Goal: Check status: Check status

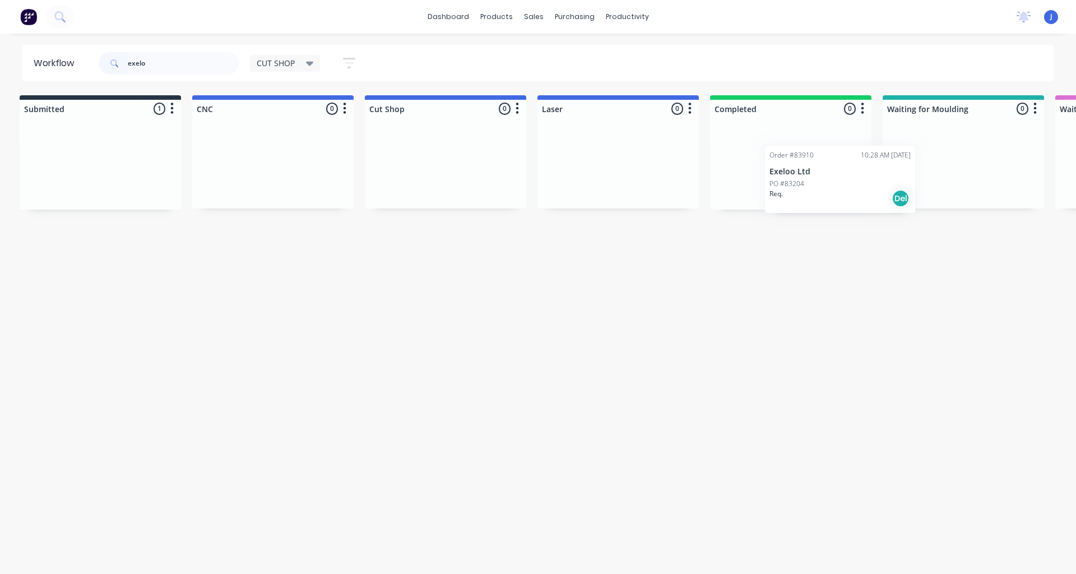
scroll to position [0, 9]
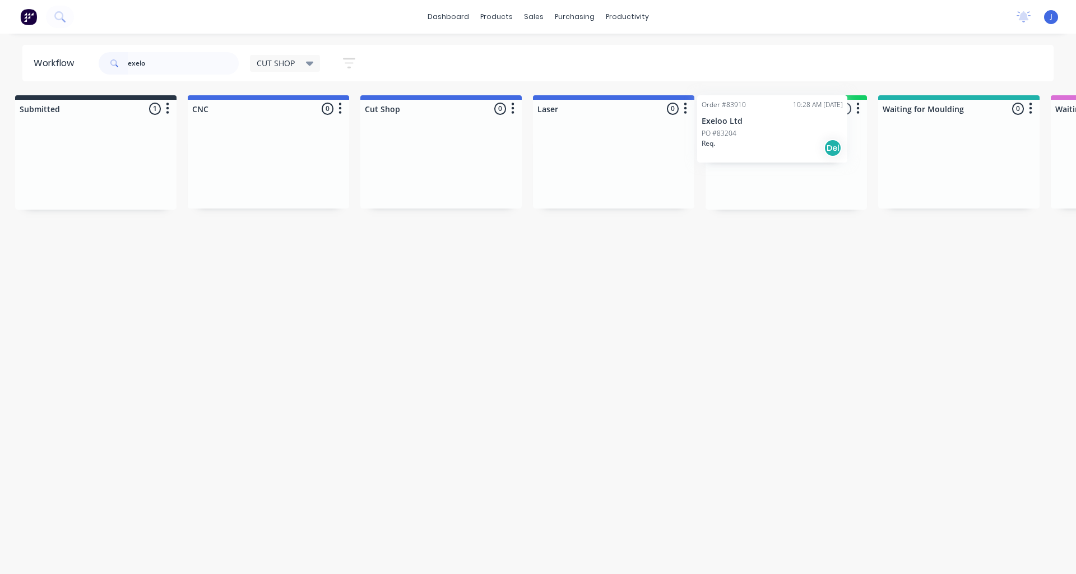
drag, startPoint x: 106, startPoint y: 183, endPoint x: 766, endPoint y: 141, distance: 660.8
type input "exelo"
click at [766, 141] on div at bounding box center [785, 166] width 161 height 85
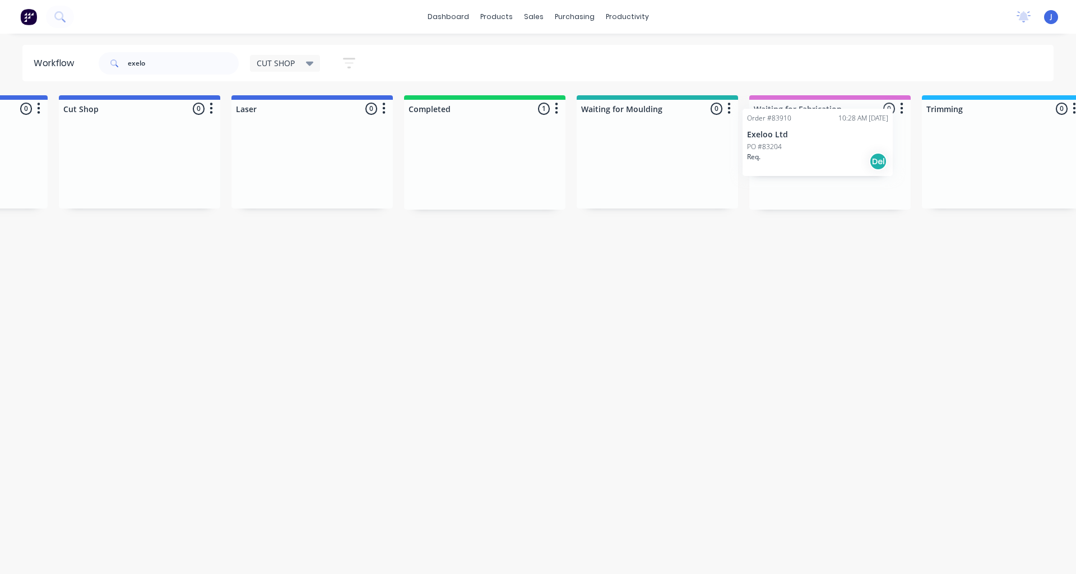
scroll to position [0, 314]
drag, startPoint x: 785, startPoint y: 179, endPoint x: 802, endPoint y: 152, distance: 32.2
drag, startPoint x: 784, startPoint y: 178, endPoint x: 784, endPoint y: 168, distance: 10.6
click at [784, 168] on p "PO #83204" at bounding box center [772, 171] width 35 height 10
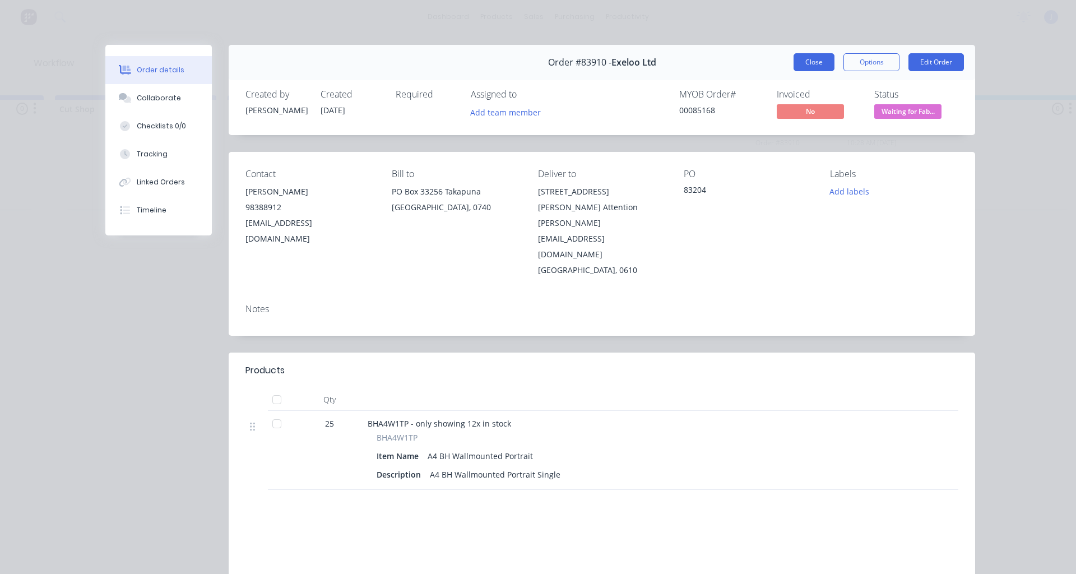
click at [804, 63] on button "Close" at bounding box center [813, 62] width 41 height 18
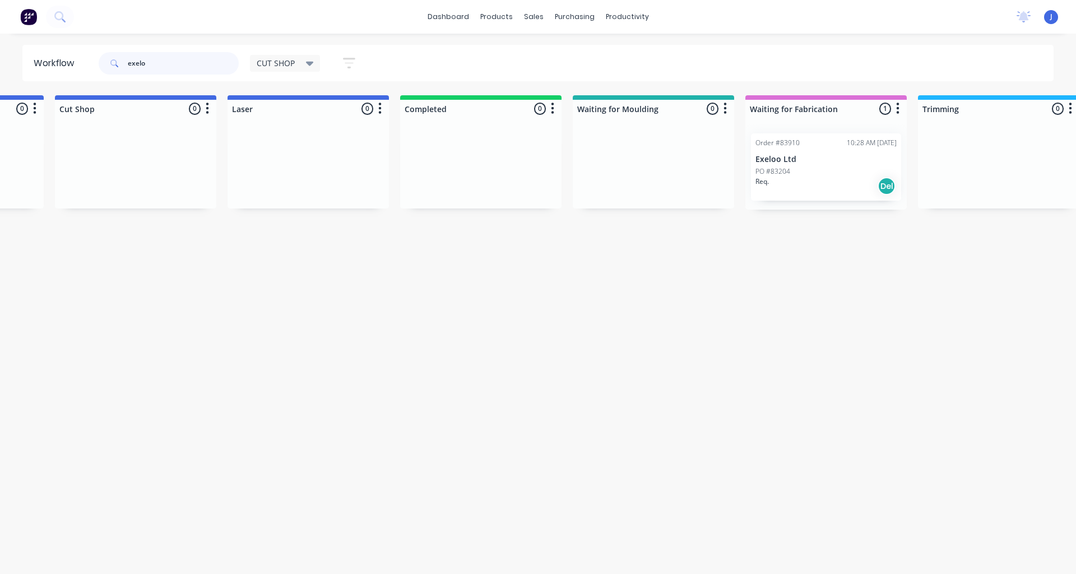
drag, startPoint x: 160, startPoint y: 66, endPoint x: 7, endPoint y: 73, distance: 153.1
click at [7, 73] on div "Workflow exelo CUT SHOP Save new view None edit CUT SHOP (Default) edit DISPATC…" at bounding box center [538, 63] width 1076 height 36
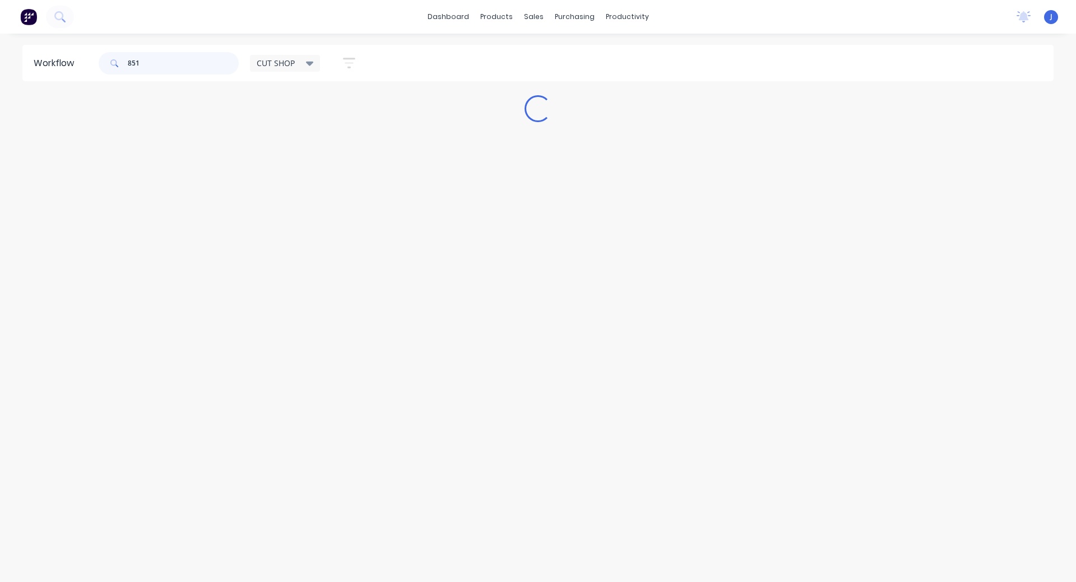
type input "8516"
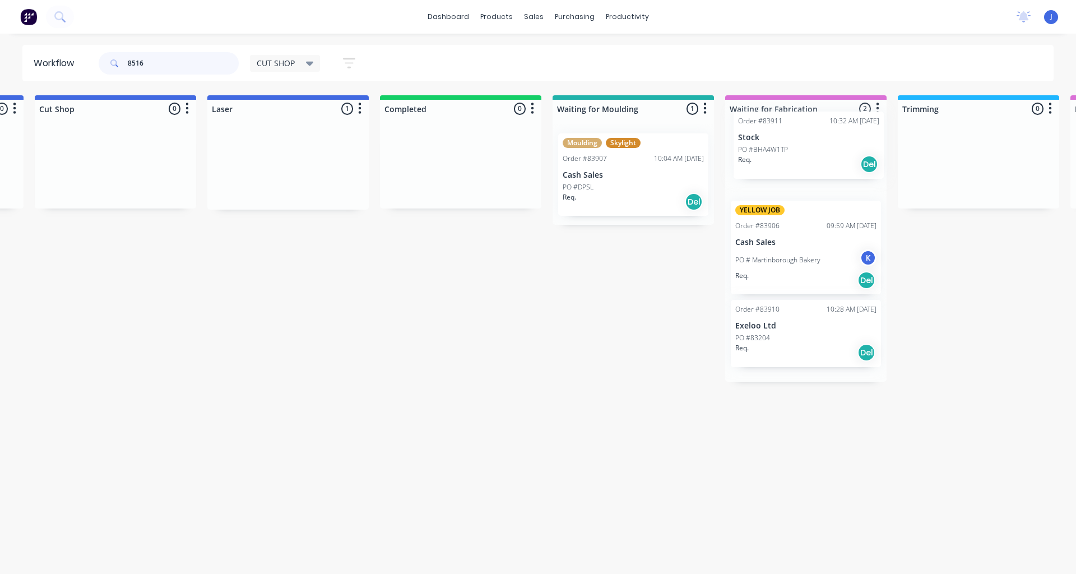
scroll to position [0, 341]
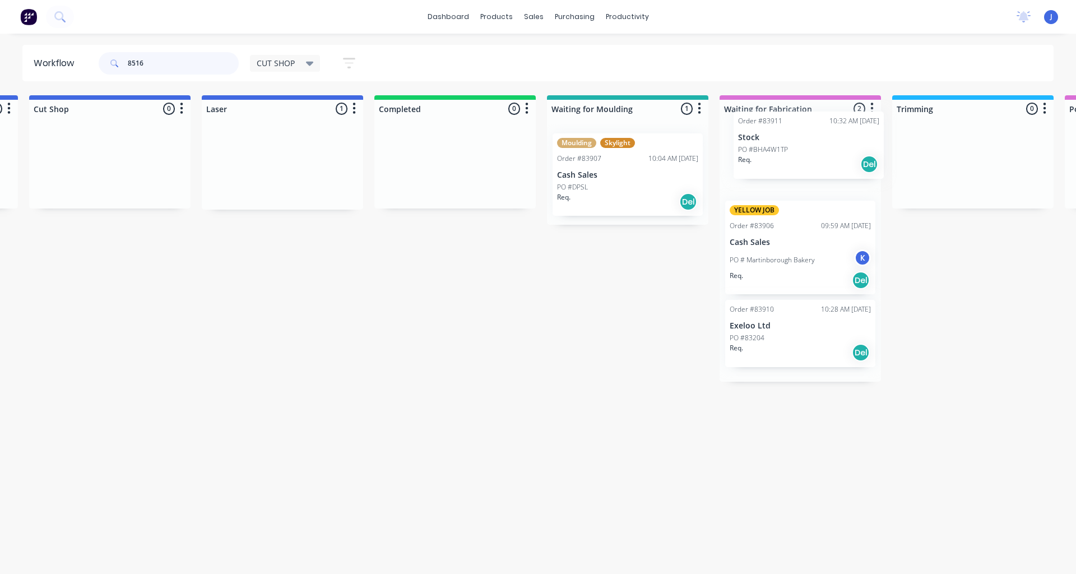
drag, startPoint x: 608, startPoint y: 173, endPoint x: 790, endPoint y: 155, distance: 183.0
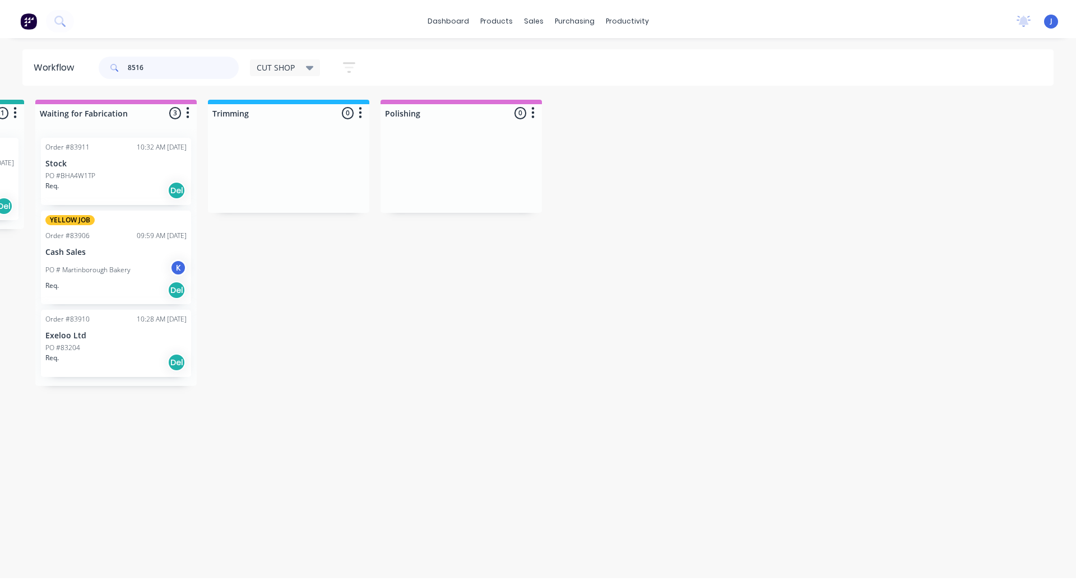
scroll to position [0, 0]
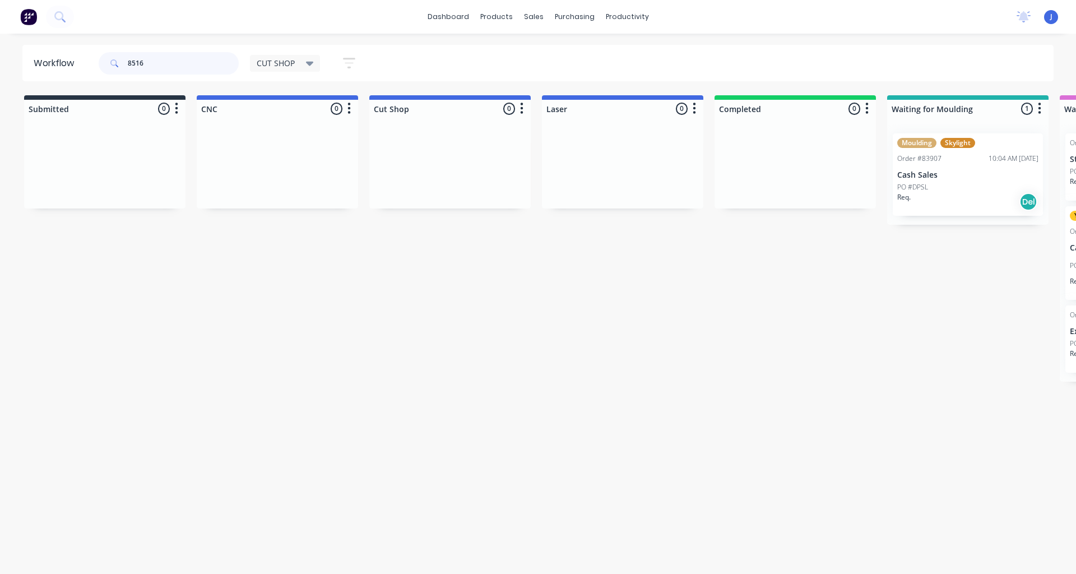
drag, startPoint x: 0, startPoint y: 72, endPoint x: 0, endPoint y: 91, distance: 18.5
click at [0, 91] on div "Workflow 8516 CUT SHOP Save new view None edit CUT SHOP (Default) edit DISPATCH…" at bounding box center [538, 298] width 1076 height 506
